Goal: Find specific page/section: Find specific page/section

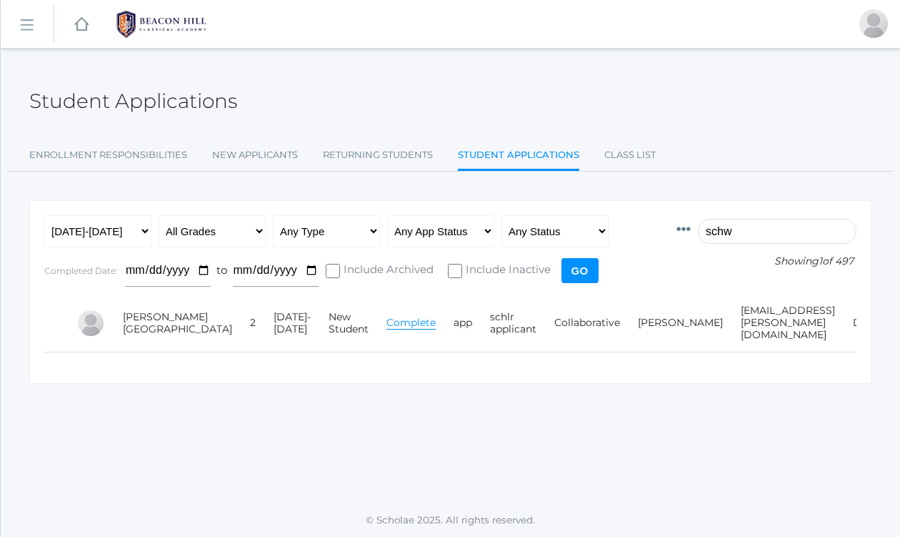
drag, startPoint x: 759, startPoint y: 234, endPoint x: 679, endPoint y: 233, distance: 80.7
click at [679, 233] on form "Id Student Current Grade Grade Year App Type App Status Fee Vol Hour Fee Sweats…" at bounding box center [450, 254] width 812 height 79
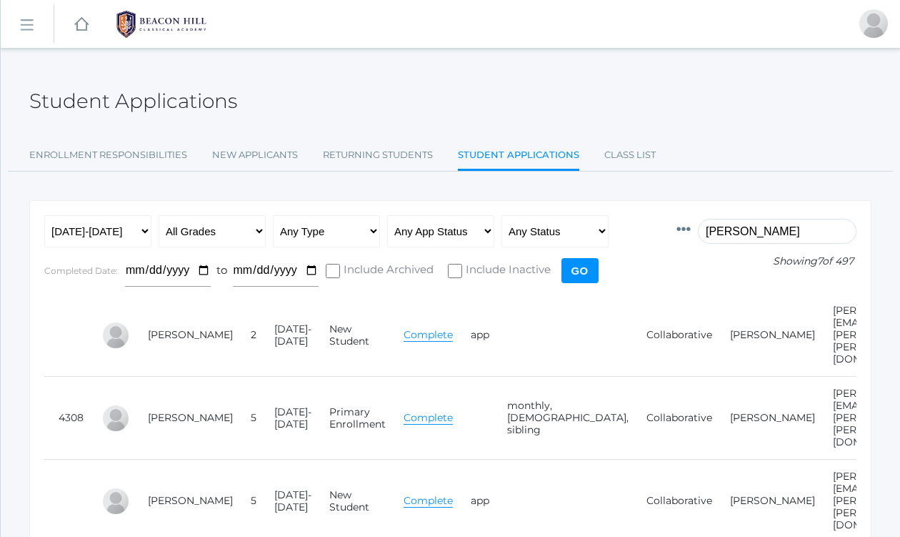
drag, startPoint x: 756, startPoint y: 234, endPoint x: 657, endPoint y: 219, distance: 100.4
click at [657, 218] on form "Id Student Current Grade Grade Year App Type App Status Fee Vol Hour Fee Sweats…" at bounding box center [450, 254] width 812 height 79
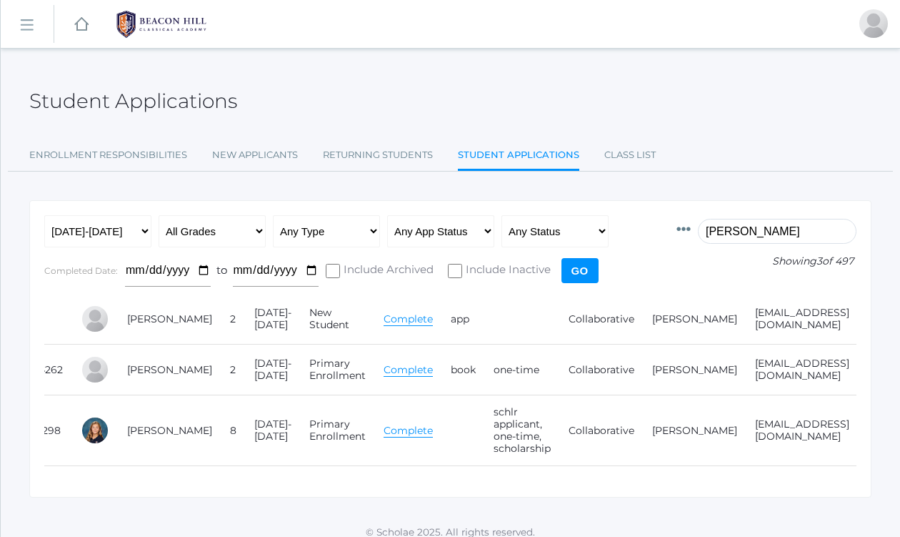
scroll to position [0, 44]
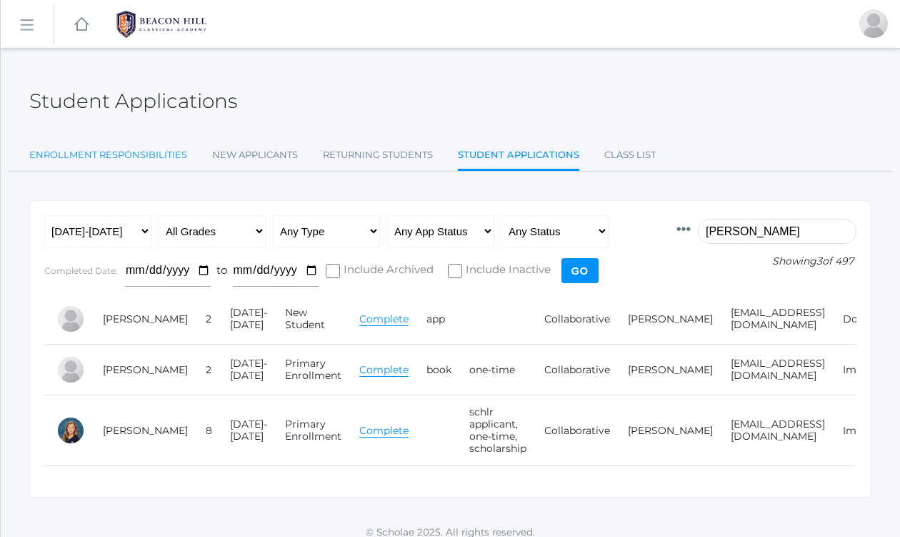
type input "[PERSON_NAME]"
click at [146, 150] on link "Enrollment Responsibilities" at bounding box center [108, 155] width 158 height 29
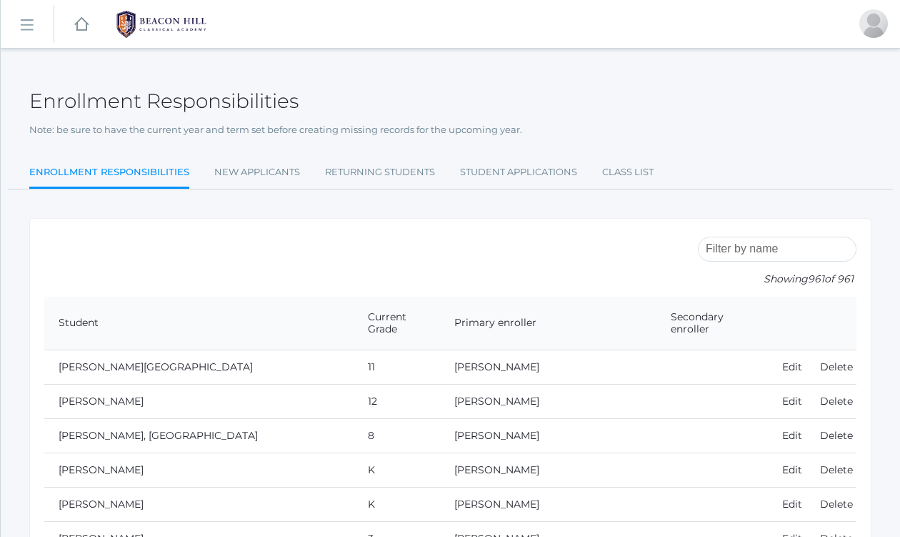
click at [764, 244] on input "search" at bounding box center [777, 248] width 159 height 25
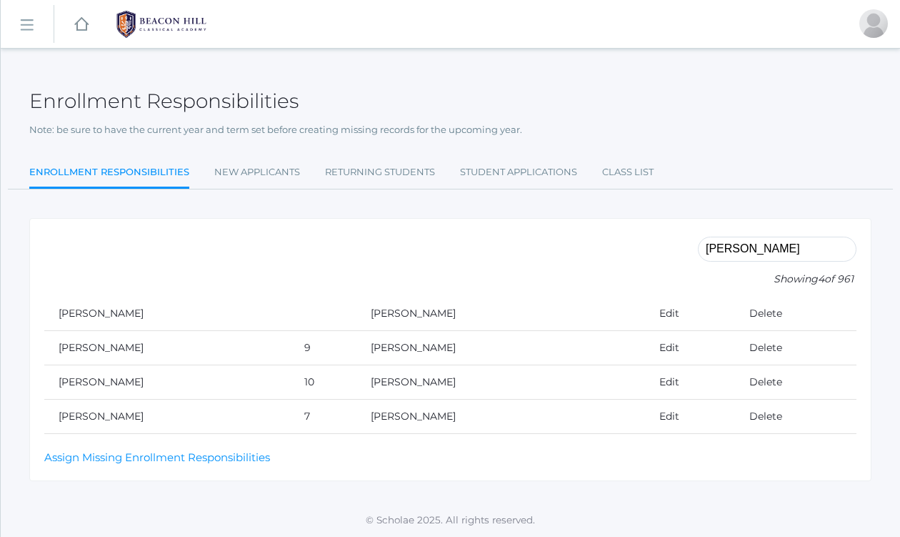
type input "[PERSON_NAME]"
click at [652, 480] on div "[PERSON_NAME] Showing 4 of 961 Student Current Grade Primary enroller Secondary…" at bounding box center [450, 349] width 842 height 263
click at [249, 171] on link "New Applicants" at bounding box center [257, 172] width 86 height 29
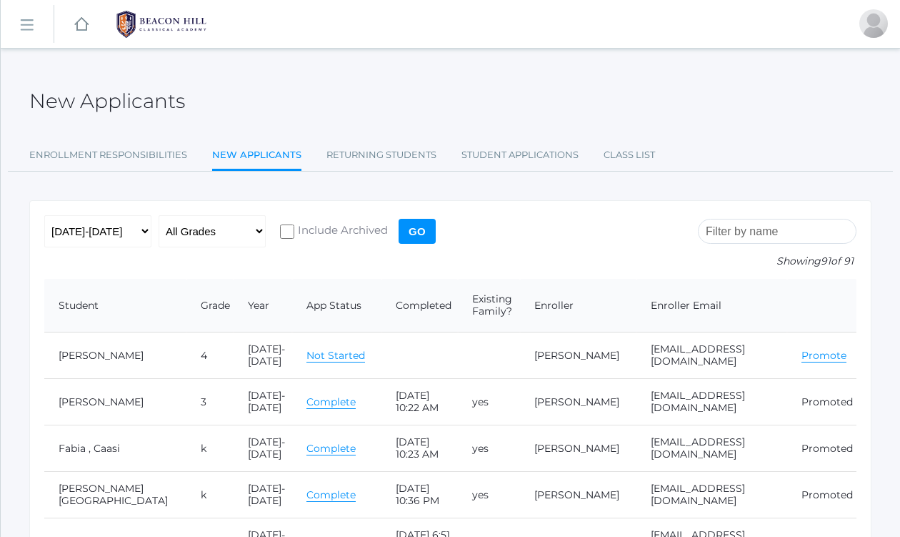
click at [762, 234] on input "search" at bounding box center [777, 231] width 159 height 25
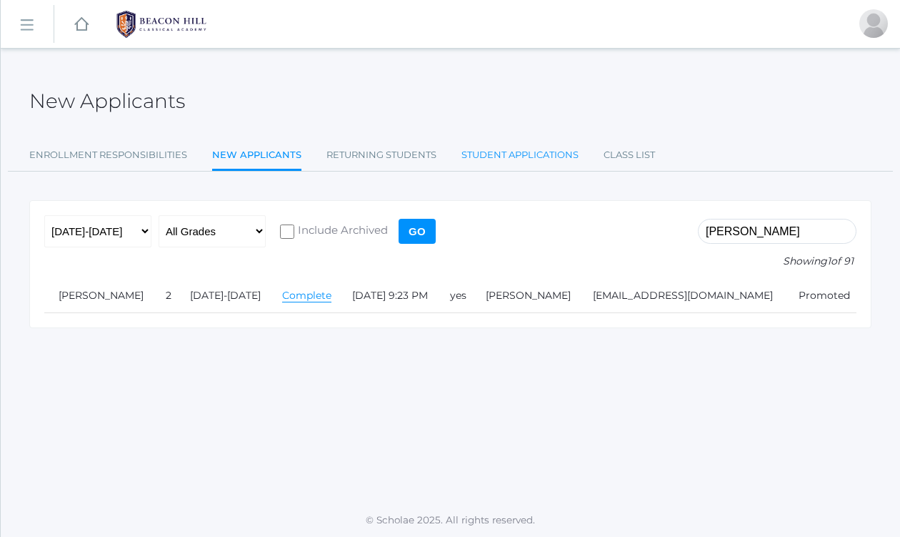
type input "[PERSON_NAME]"
click at [526, 151] on link "Student Applications" at bounding box center [520, 155] width 117 height 29
